Goal: Task Accomplishment & Management: Complete application form

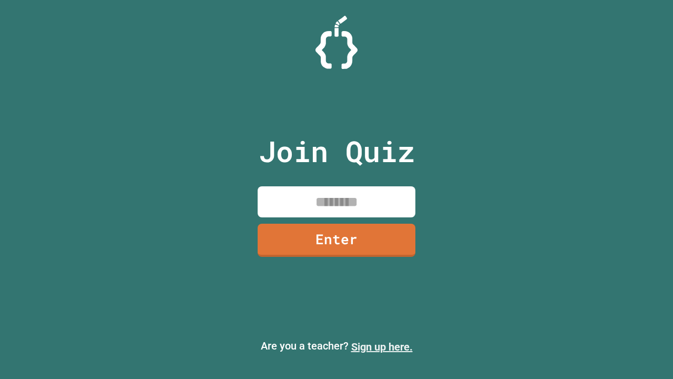
click at [382, 347] on link "Sign up here." at bounding box center [382, 346] width 62 height 13
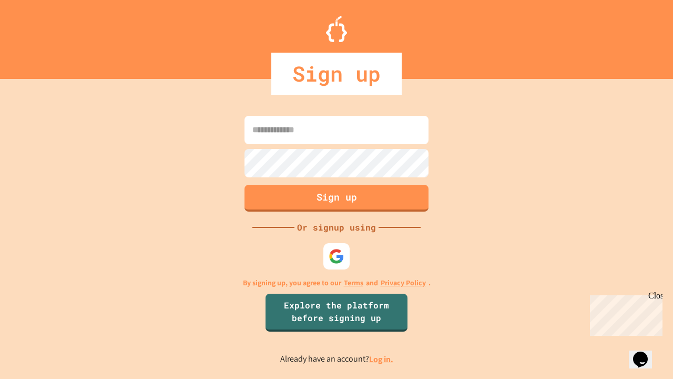
click at [382, 359] on link "Log in." at bounding box center [381, 358] width 24 height 11
